Goal: Task Accomplishment & Management: Manage account settings

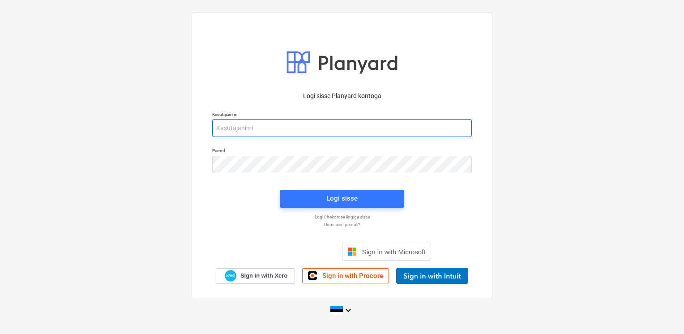
click at [320, 128] on input "email" at bounding box center [342, 128] width 260 height 18
type input "[EMAIL_ADDRESS][DOMAIN_NAME]"
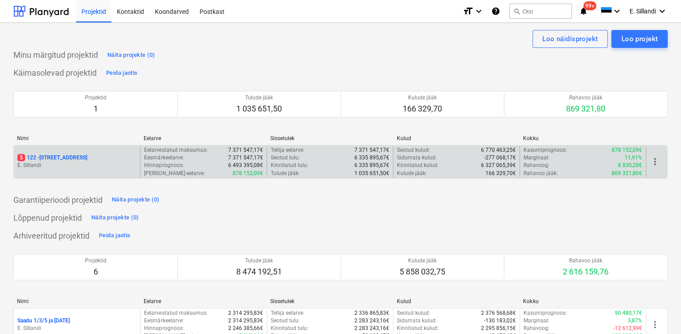
click at [65, 154] on p "5 122 - [STREET_ADDRESS]" at bounding box center [52, 158] width 70 height 8
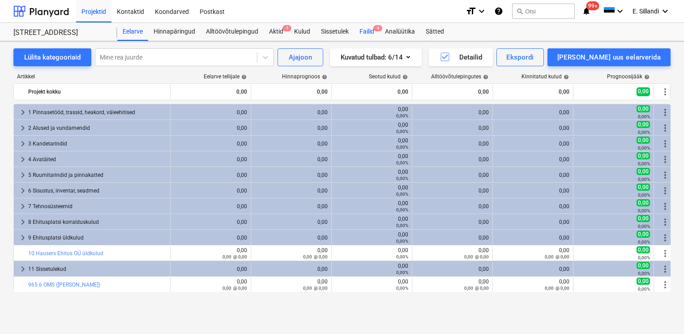
click at [358, 34] on div "Failid 4" at bounding box center [367, 32] width 26 height 18
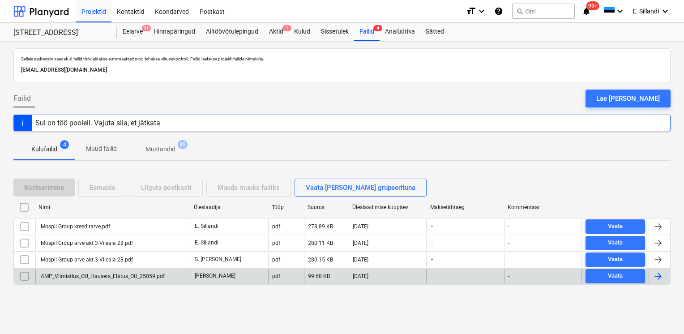
click at [129, 273] on div "AMP_Viimistlus_OU_Hausers_Ehitus_OU_25059.pdf" at bounding box center [101, 276] width 125 height 6
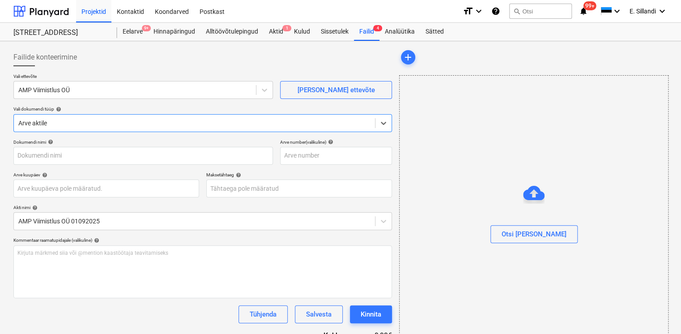
type input "AMP_Viimistlus_OU_Hausers_Ehitus_OU_25059.pdf"
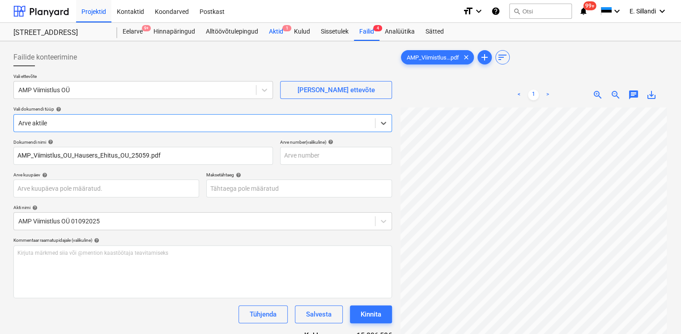
click at [283, 30] on span "1" at bounding box center [286, 28] width 9 height 6
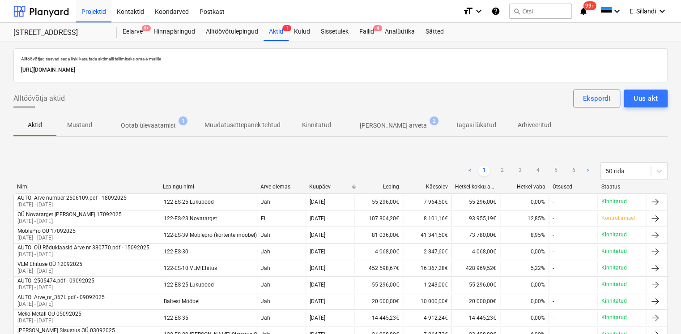
click at [315, 129] on p "Kinnitatud" at bounding box center [316, 124] width 29 height 9
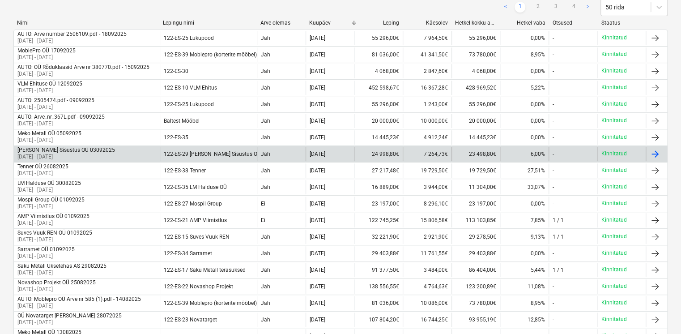
scroll to position [157, 0]
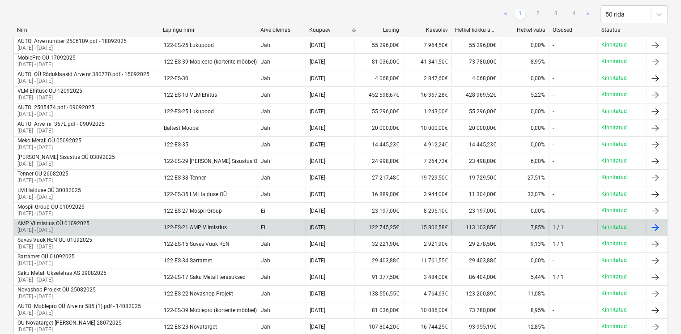
click at [171, 229] on div "122-ES-21 AMP Viimistlus" at bounding box center [208, 227] width 97 height 14
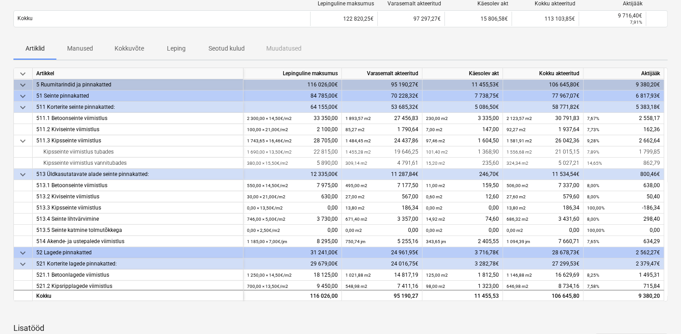
scroll to position [143, 0]
click at [136, 47] on p "Kokkuvõte" at bounding box center [130, 48] width 30 height 9
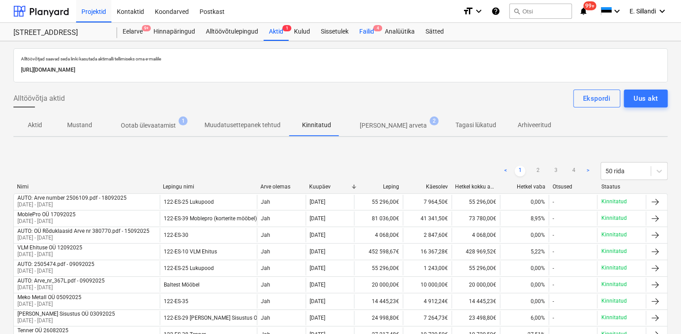
click at [360, 31] on div "Failid 4" at bounding box center [367, 32] width 26 height 18
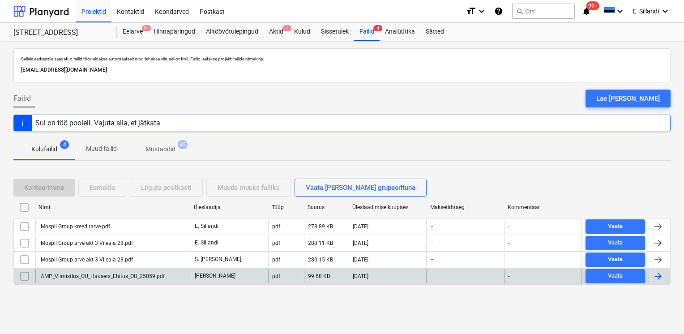
click at [145, 273] on div "AMP_Viimistlus_OU_Hausers_Ehitus_OU_25059.pdf" at bounding box center [101, 276] width 125 height 6
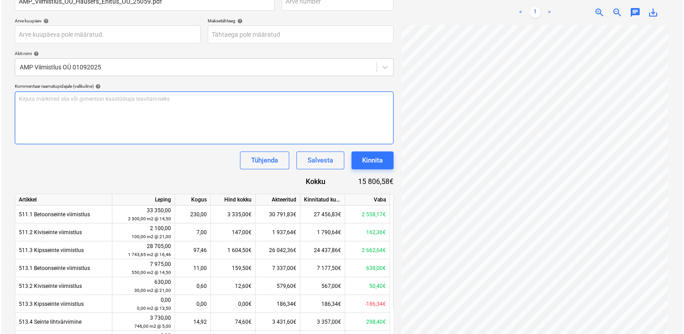
scroll to position [157, 0]
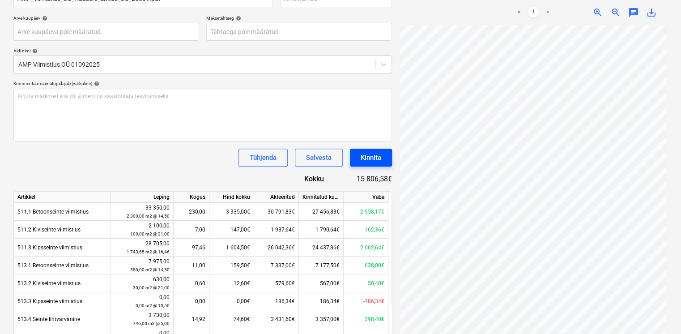
click at [369, 157] on div "Kinnita" at bounding box center [371, 158] width 21 height 12
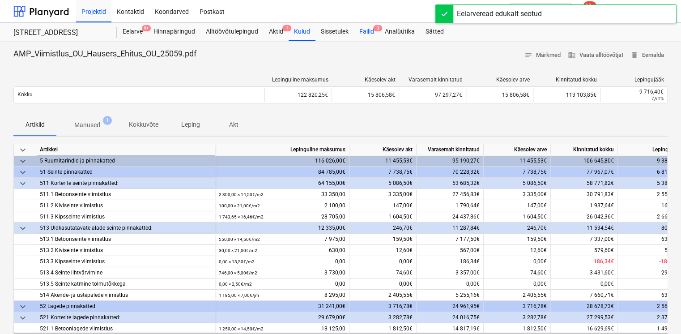
click at [364, 38] on div "Failid 3" at bounding box center [367, 32] width 26 height 18
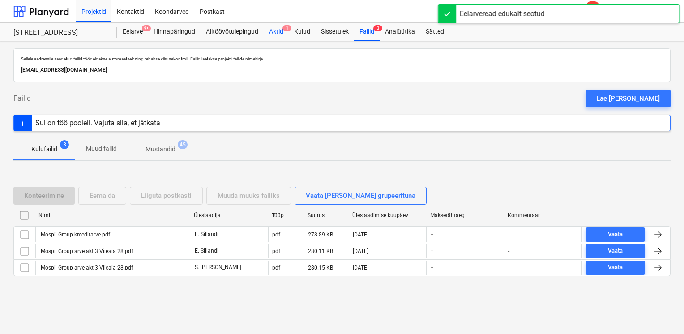
click at [276, 30] on div "Aktid 1" at bounding box center [276, 32] width 25 height 18
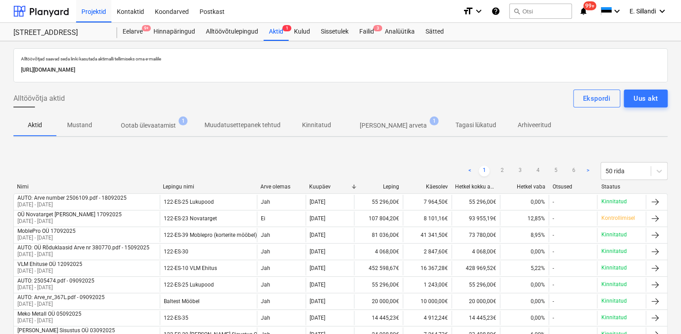
click at [154, 129] on p "Ootab ülevaatamist" at bounding box center [148, 125] width 55 height 9
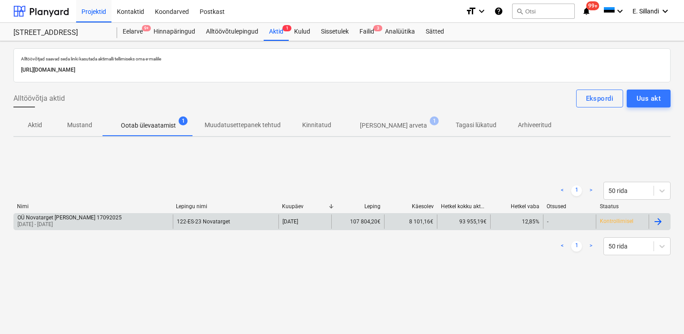
click at [149, 220] on div "OÜ Novatarget [PERSON_NAME] 17092025 [DATE] - [DATE]" at bounding box center [93, 221] width 159 height 14
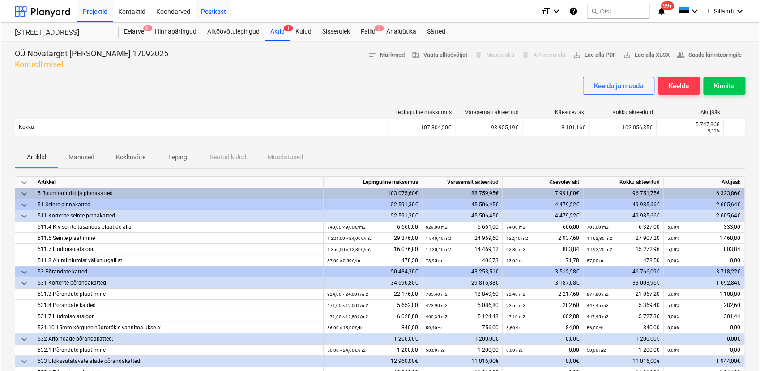
scroll to position [235, 0]
click at [89, 16] on div "Projektid" at bounding box center [93, 11] width 35 height 23
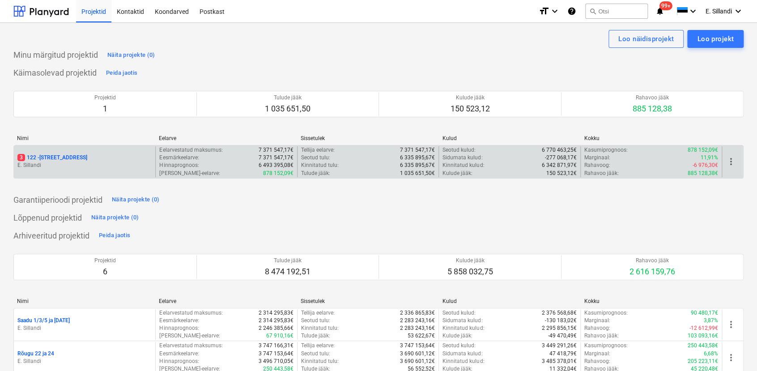
click at [60, 169] on p "E. Sillandi" at bounding box center [84, 166] width 134 height 8
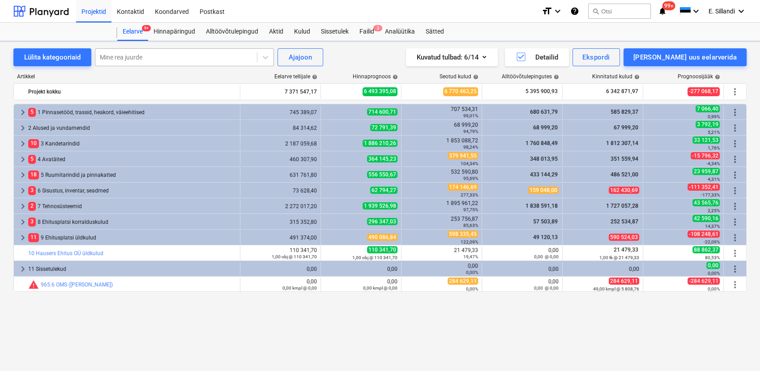
click at [129, 53] on div at bounding box center [176, 57] width 153 height 9
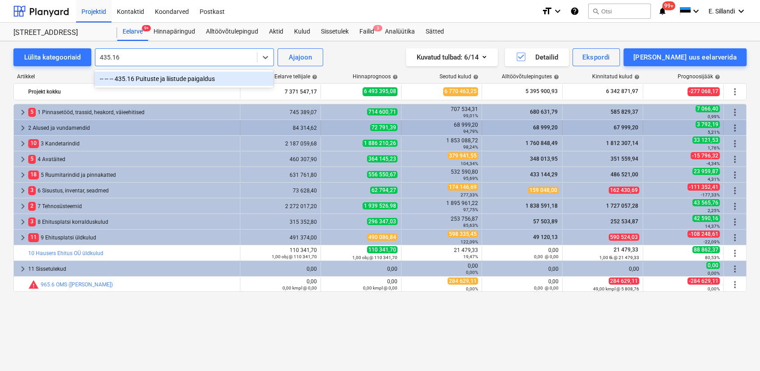
type input "435.16"
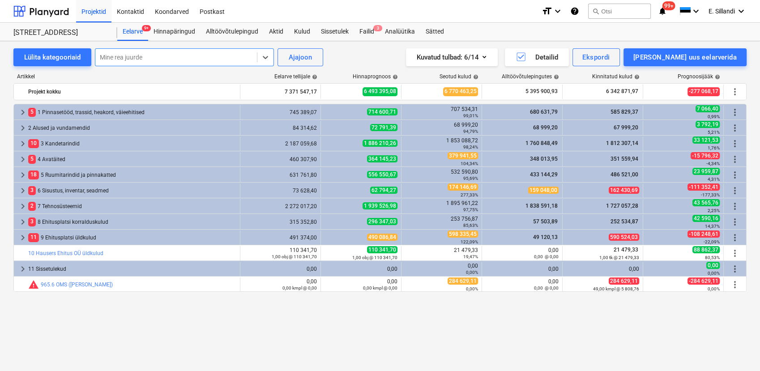
click at [177, 81] on div "[PERSON_NAME] tellijale help Hinnaprognoos help Seotud kulud help Alltöövõtulep…" at bounding box center [379, 78] width 733 height 10
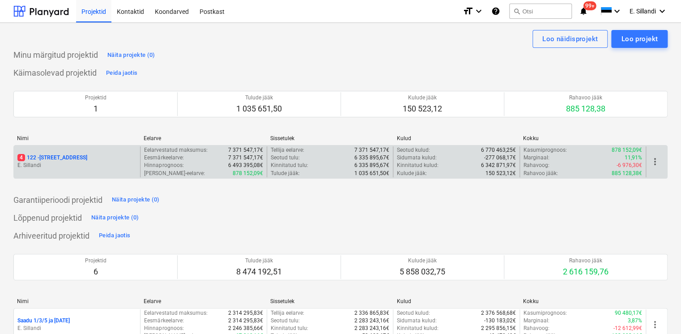
click at [64, 162] on p "E. Sillandi" at bounding box center [76, 166] width 119 height 8
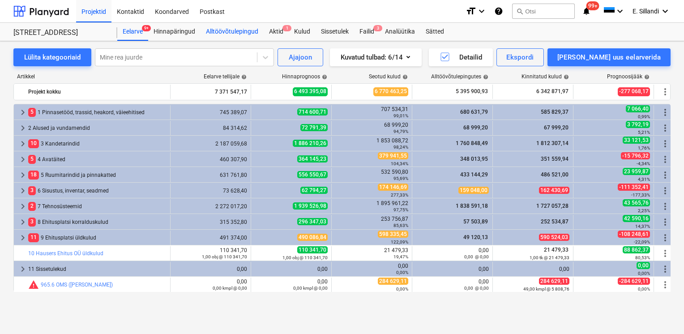
click at [238, 32] on div "Alltöövõtulepingud" at bounding box center [231, 32] width 63 height 18
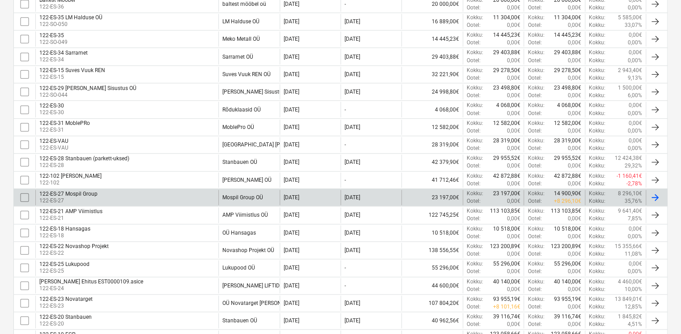
scroll to position [321, 0]
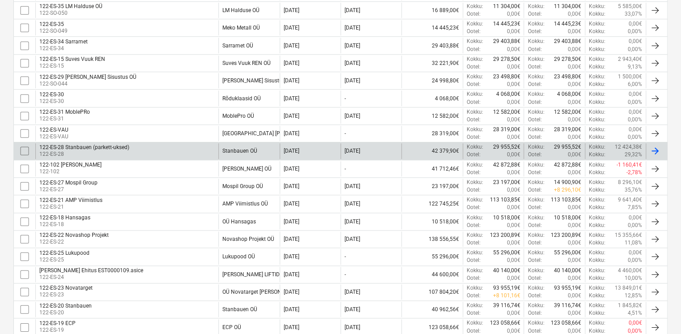
click at [128, 144] on div "122-ES-28 Stanbauen (parkett-uksed)" at bounding box center [84, 147] width 90 height 6
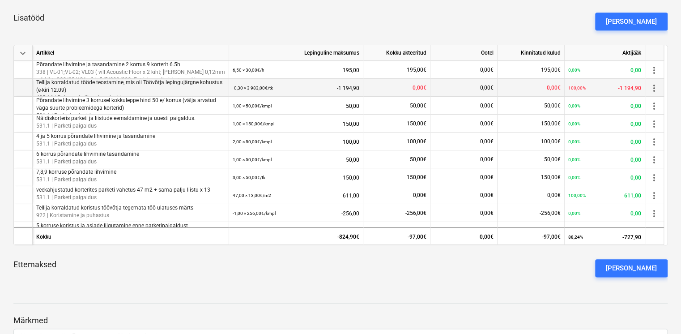
click at [154, 89] on p "Tellija korraldatud tööde teostamine, mis oli Töövõtja lepingujärgne kohustus (…" at bounding box center [130, 86] width 189 height 15
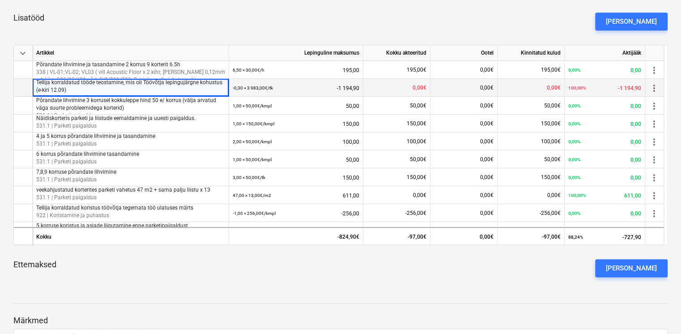
click at [138, 82] on p "Tellija korraldatud tööde teostamine, mis oli Töövõtja lepingujärgne kohustus (…" at bounding box center [130, 86] width 189 height 15
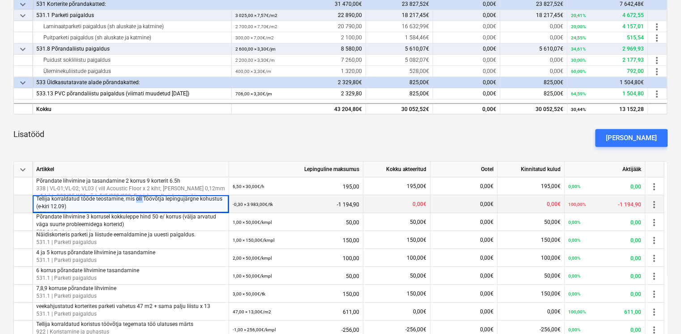
scroll to position [246, 0]
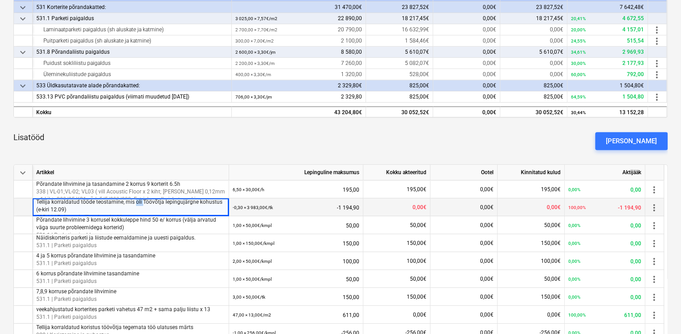
click at [42, 209] on p "Tellija korraldatud tööde teostamine, mis oli Töövõtja lepingujärgne kohustus (…" at bounding box center [130, 205] width 189 height 15
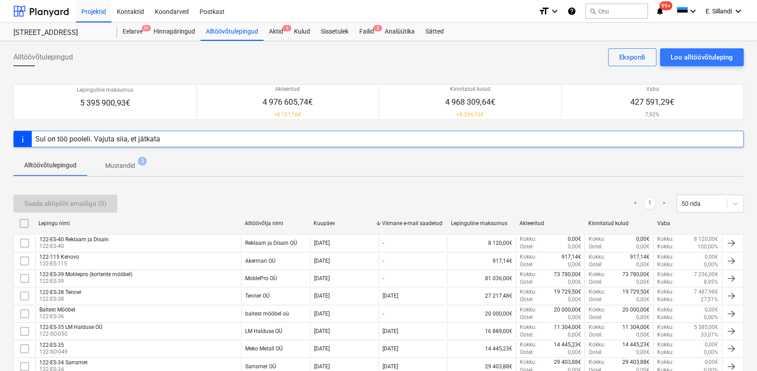
scroll to position [281, 0]
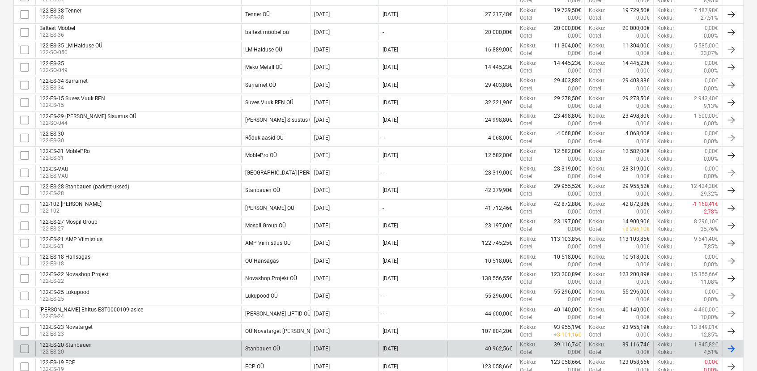
click at [89, 333] on div "122-ES-20 Stanbauen" at bounding box center [65, 345] width 52 height 6
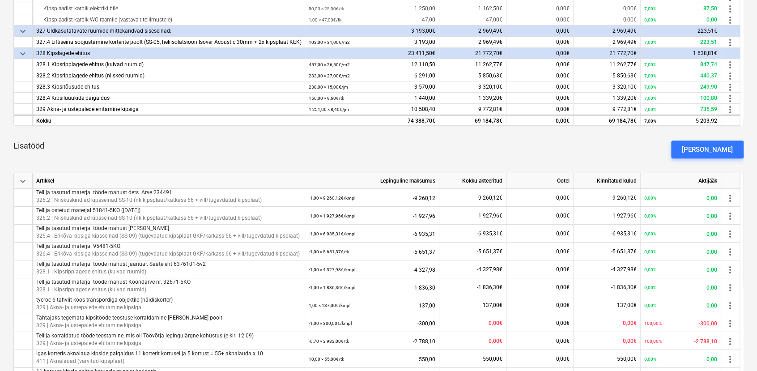
click at [246, 151] on div "Lisatööd Lisa lisatöö" at bounding box center [378, 149] width 730 height 32
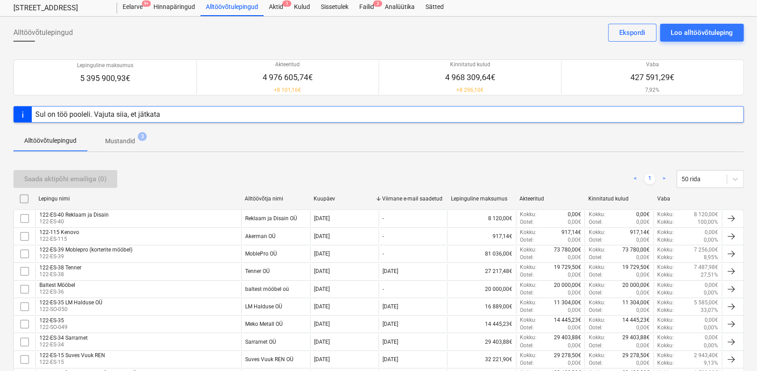
scroll to position [282, 0]
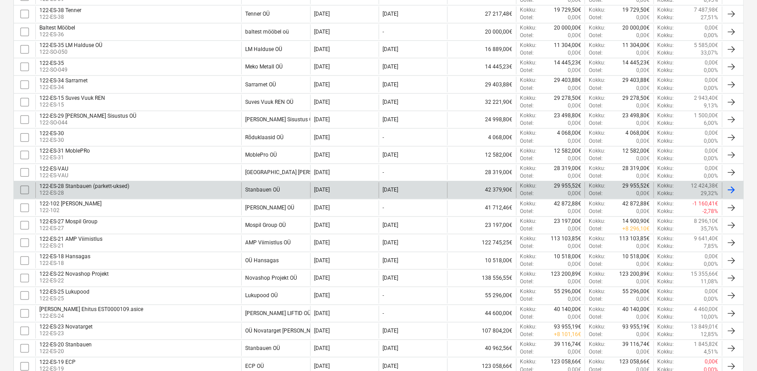
click at [129, 189] on div "122-ES-28 Stanbauen (parkett-uksed) 122-ES-28" at bounding box center [138, 189] width 206 height 15
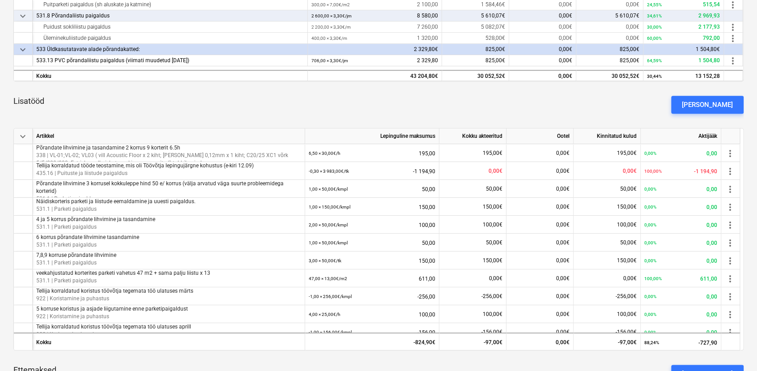
click at [265, 115] on div "Lisatööd Lisa lisatöö" at bounding box center [378, 105] width 730 height 32
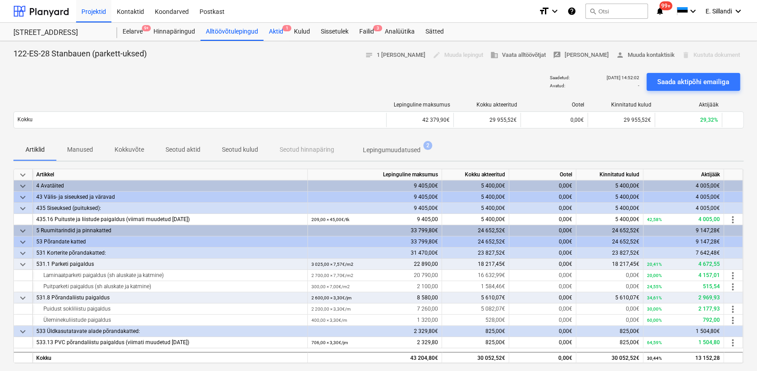
click at [277, 30] on div "Aktid 1" at bounding box center [276, 32] width 25 height 18
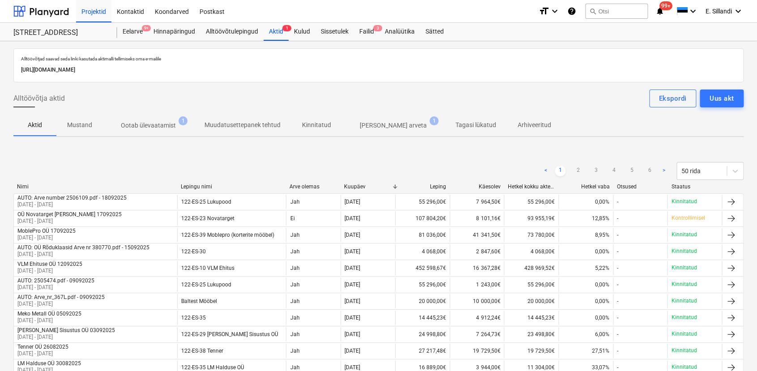
click at [145, 122] on p "Ootab ülevaatamist" at bounding box center [148, 125] width 55 height 9
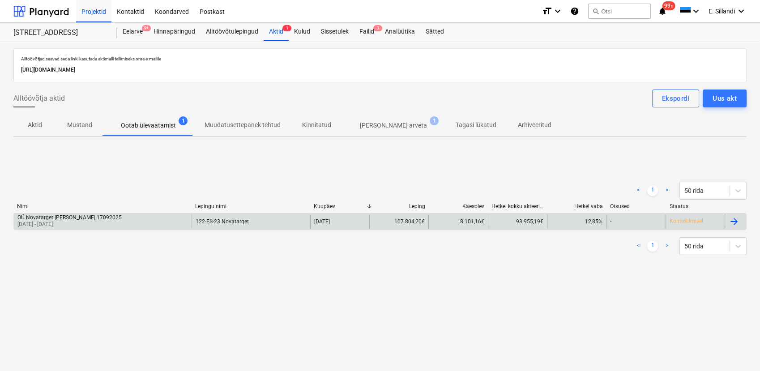
click at [119, 217] on div "OÜ Novatarget [PERSON_NAME] 17092025 [DATE] - [DATE]" at bounding box center [103, 221] width 178 height 14
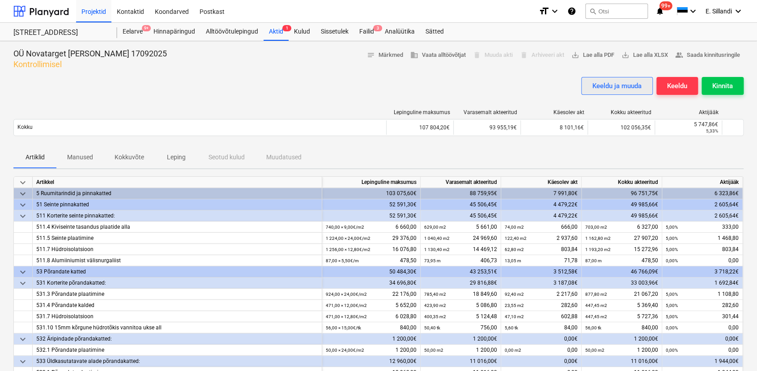
click at [621, 85] on div "Keeldu ja muuda" at bounding box center [616, 86] width 49 height 12
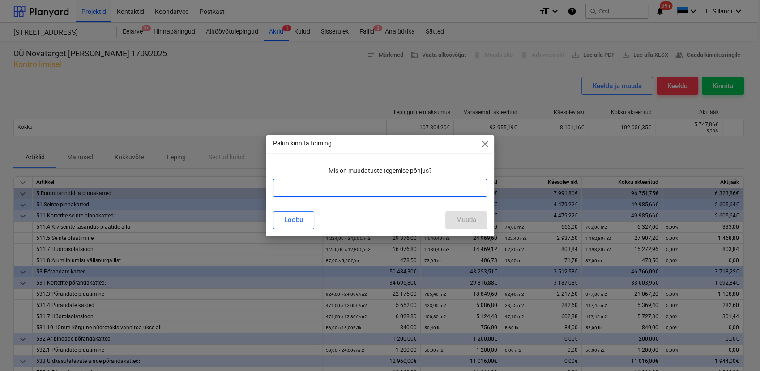
click at [345, 185] on input "text" at bounding box center [379, 188] width 213 height 18
type input "liistude paigalduse lisamine"
click at [477, 216] on button "Muuda" at bounding box center [466, 220] width 42 height 18
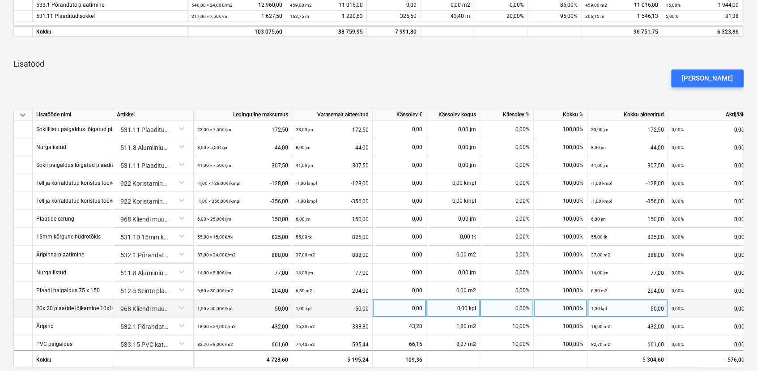
scroll to position [372, 0]
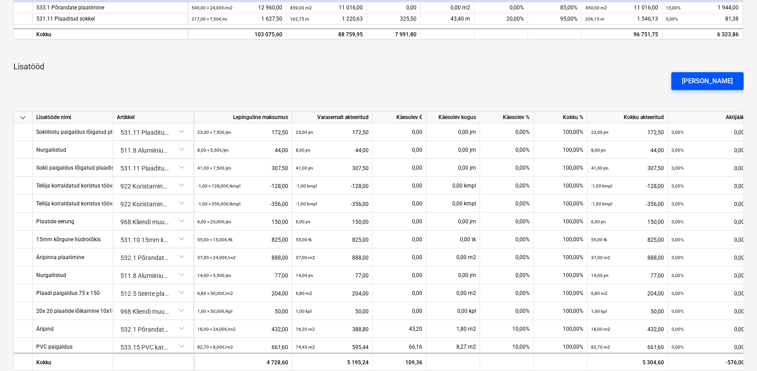
click at [683, 79] on div "[PERSON_NAME]" at bounding box center [707, 81] width 51 height 12
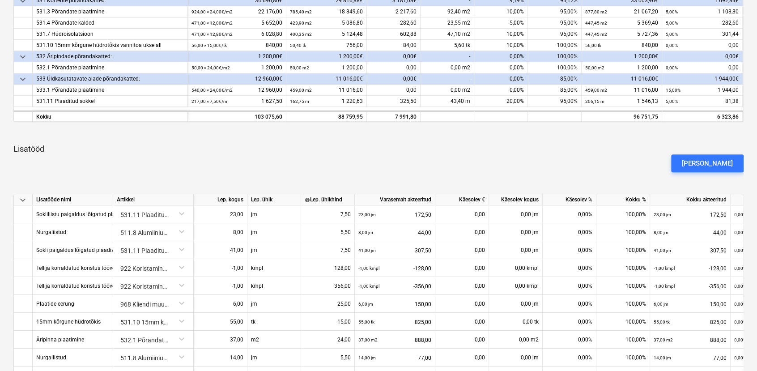
scroll to position [289, 0]
click at [683, 163] on div "[PERSON_NAME]" at bounding box center [707, 164] width 51 height 12
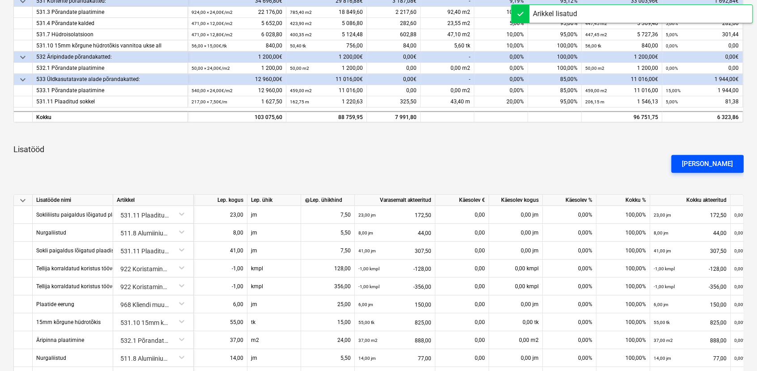
click at [683, 160] on div "[PERSON_NAME]" at bounding box center [707, 164] width 51 height 12
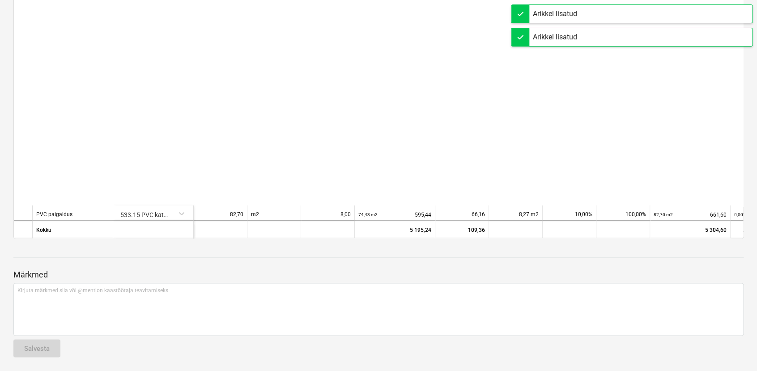
scroll to position [292, 0]
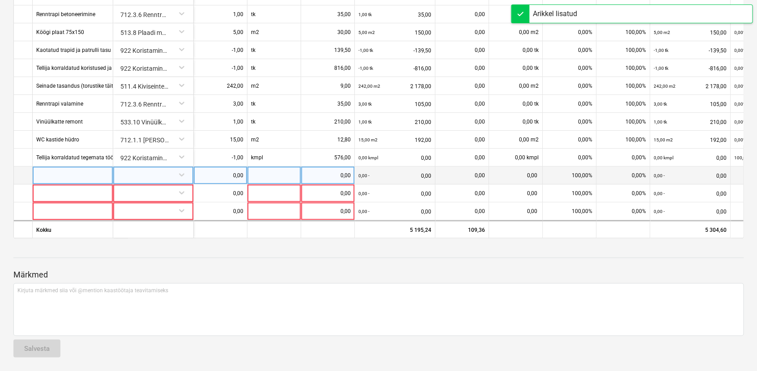
click at [139, 168] on div at bounding box center [153, 174] width 73 height 16
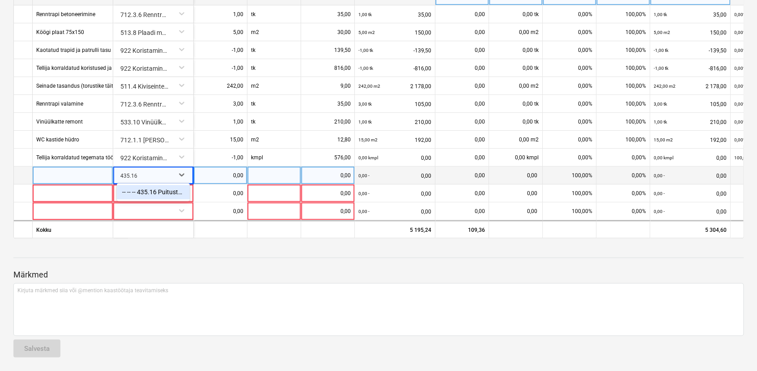
type input "435.16"
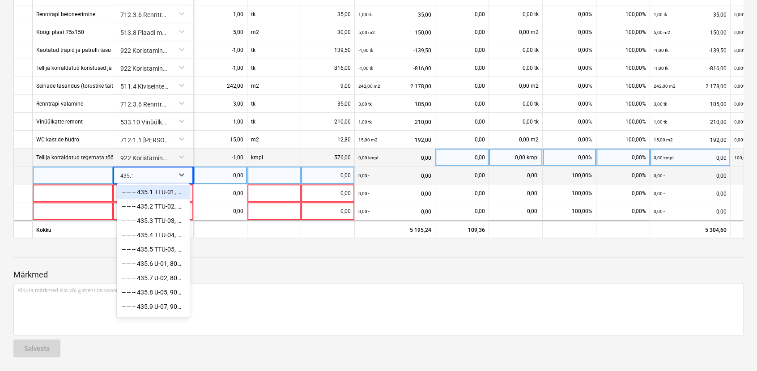
type input "435.16"
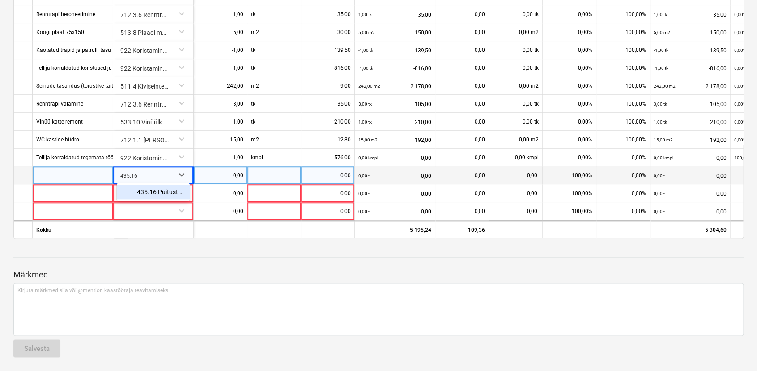
click at [145, 191] on div "-- -- -- 435.16 Puituste ja liistude paigaldus" at bounding box center [153, 192] width 73 height 14
click at [89, 175] on div at bounding box center [73, 175] width 81 height 18
click at [230, 174] on div "0,00" at bounding box center [220, 175] width 46 height 18
type input "1"
type input "kmpl"
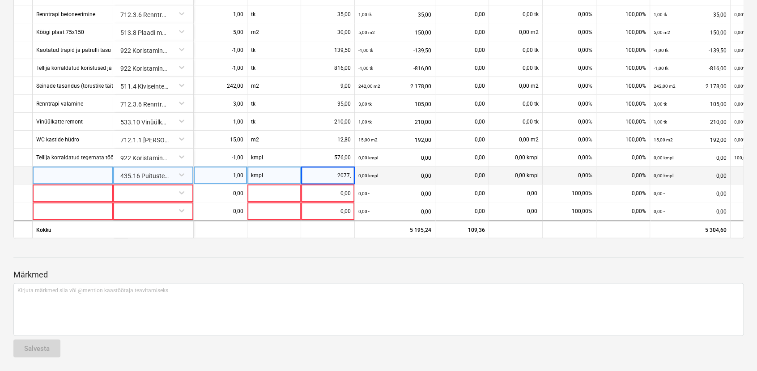
type input "2077,5"
click at [131, 247] on div at bounding box center [378, 249] width 730 height 7
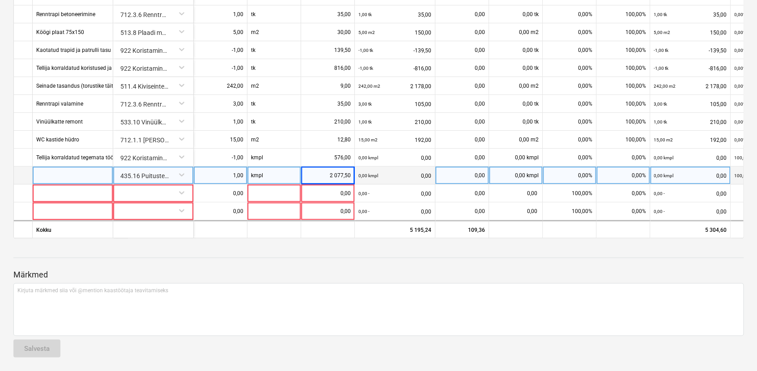
click at [46, 168] on div at bounding box center [73, 175] width 81 height 18
click at [72, 169] on input at bounding box center [73, 174] width 80 height 17
type input "Liistude paigaldamine (e-kiri"
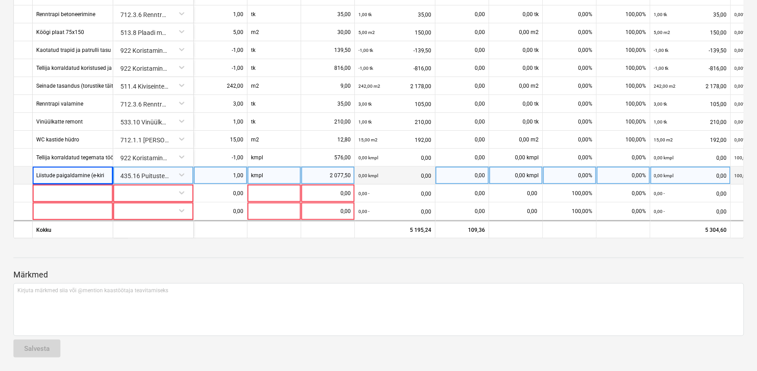
click at [634, 170] on div "0,00%" at bounding box center [623, 175] width 54 height 18
type input "100"
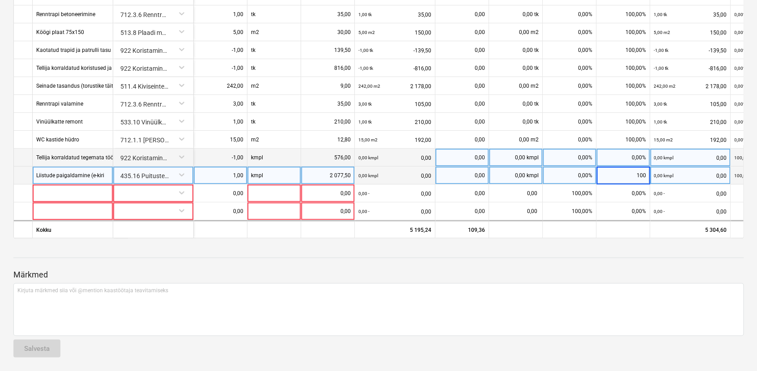
click at [630, 157] on div "0,00%" at bounding box center [623, 158] width 54 height 18
type input "100"
click at [617, 274] on p "Märkmed" at bounding box center [378, 274] width 730 height 11
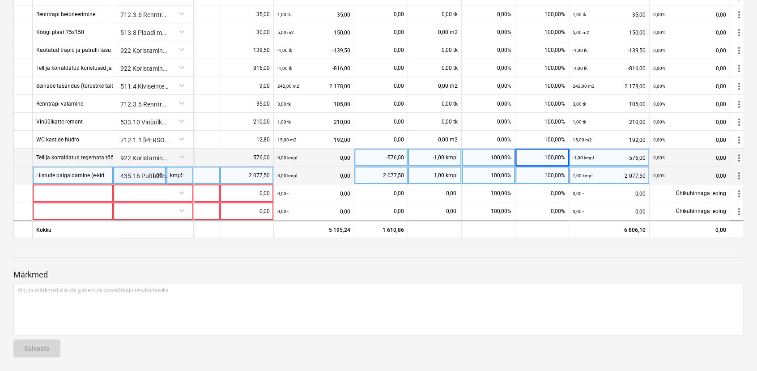
scroll to position [292, 89]
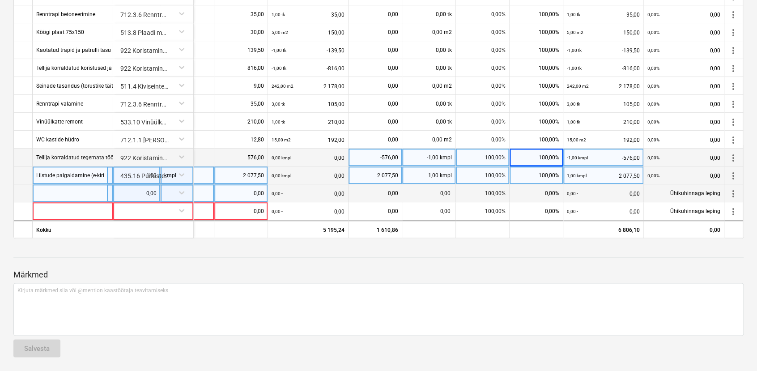
click at [683, 188] on span "more_vert" at bounding box center [733, 193] width 11 height 11
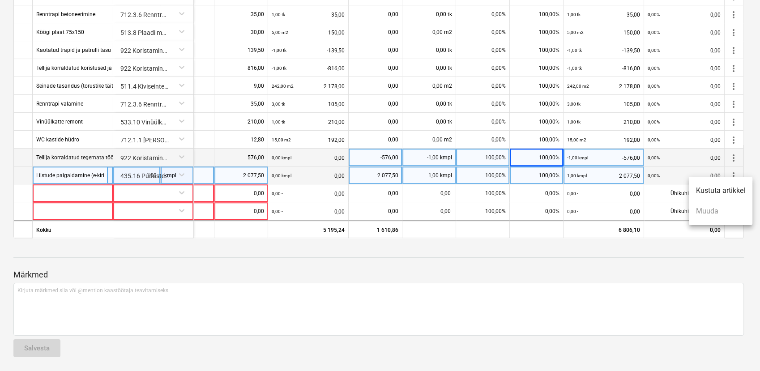
click at [683, 188] on li "Kustuta artikkel" at bounding box center [721, 190] width 64 height 21
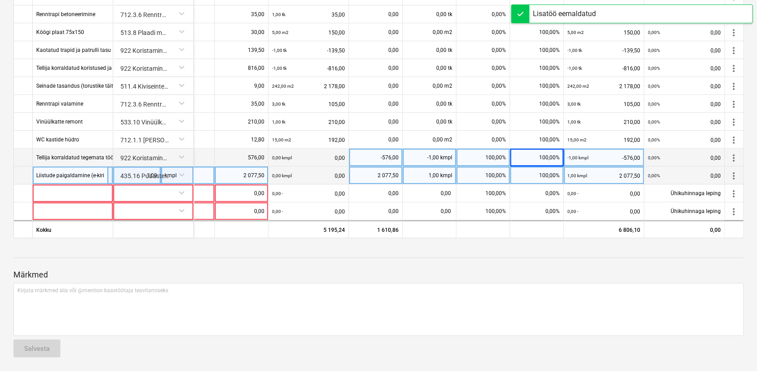
scroll to position [274, 86]
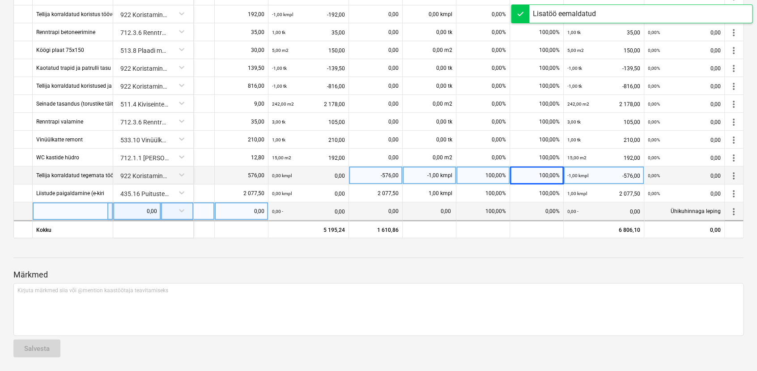
click at [683, 208] on span "more_vert" at bounding box center [733, 211] width 11 height 11
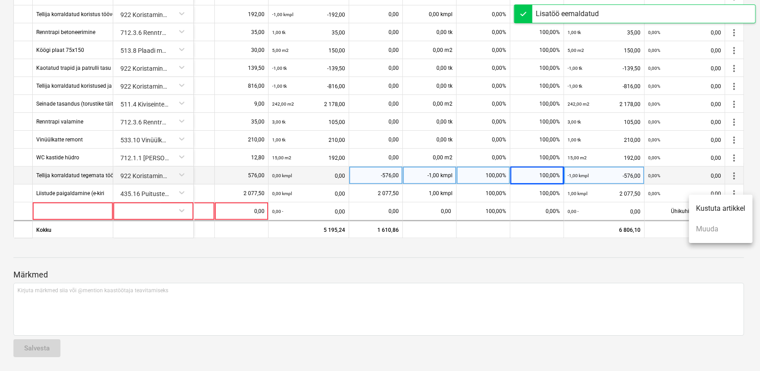
click at [683, 208] on li "Kustuta artikkel" at bounding box center [721, 208] width 64 height 21
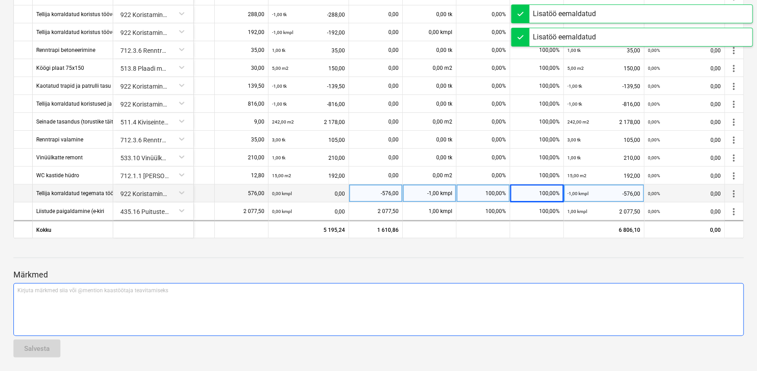
scroll to position [256, 86]
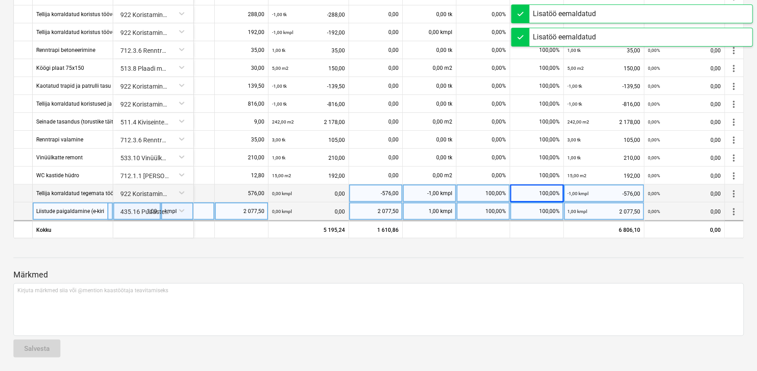
click at [75, 207] on div "Liistude paigaldamine (e-kiri" at bounding box center [70, 210] width 68 height 17
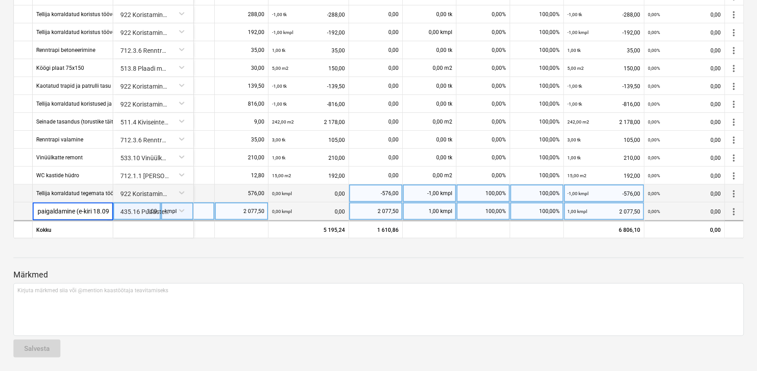
type input "Liistude paigaldamine (e-kiri 18.09)"
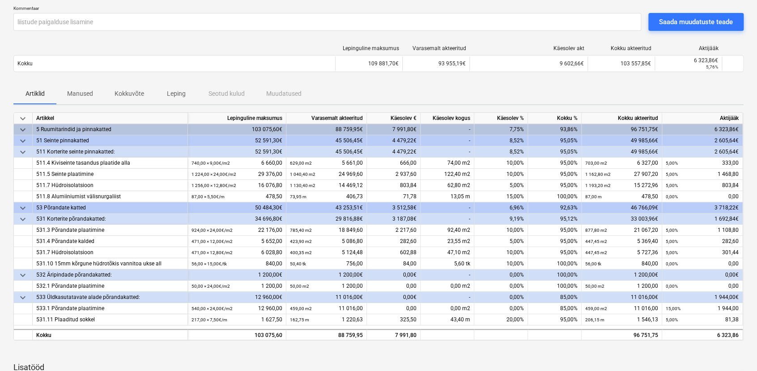
scroll to position [0, 0]
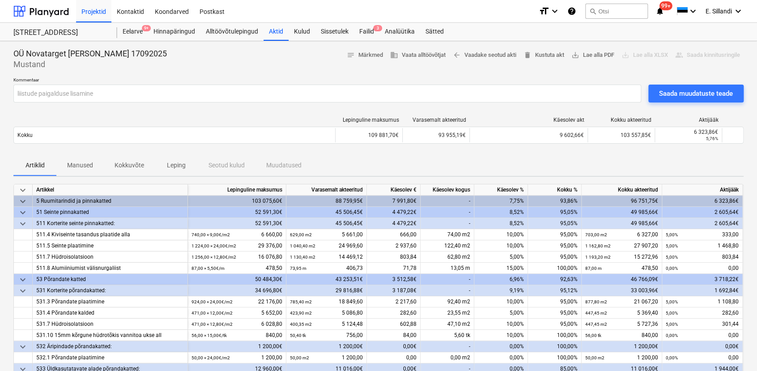
click at [490, 161] on div "Artiklid Manused Kokkuvõte Leping Seotud kulud Muudatused" at bounding box center [378, 164] width 730 height 21
click at [683, 91] on div "Saada muudatuste teade" at bounding box center [696, 94] width 74 height 12
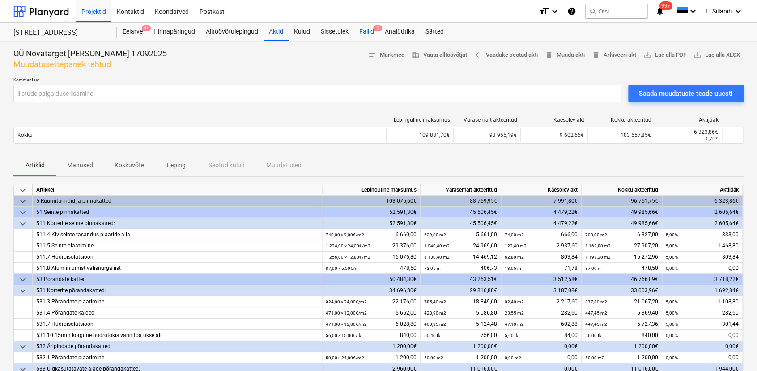
click at [367, 32] on div "Failid 3" at bounding box center [367, 32] width 26 height 18
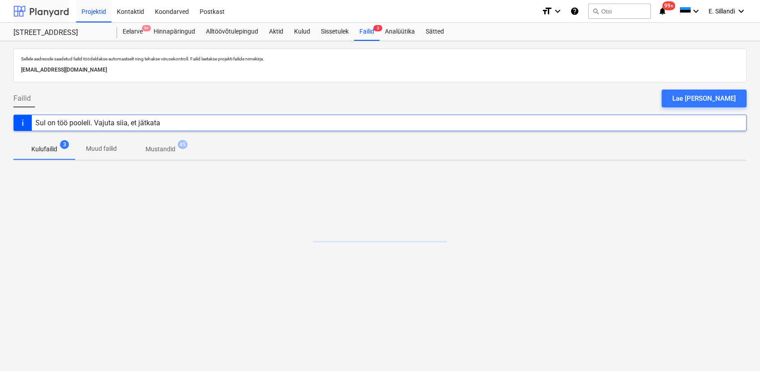
click at [47, 17] on div at bounding box center [40, 11] width 55 height 22
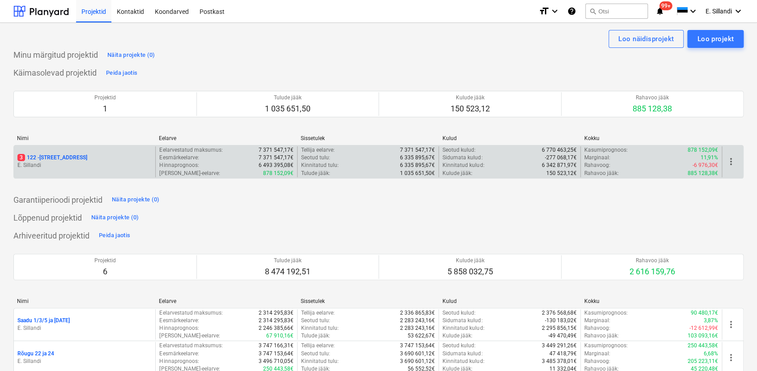
click at [57, 159] on p "3 122 - Viieaia tee 28" at bounding box center [52, 158] width 70 height 8
